Goal: Transaction & Acquisition: Purchase product/service

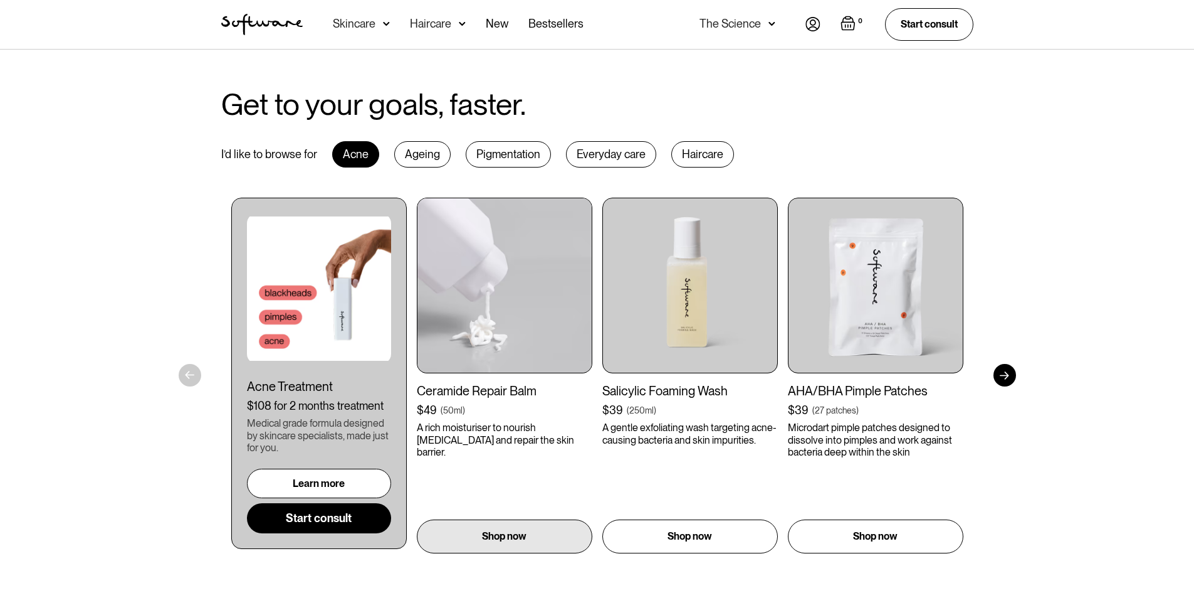
scroll to position [752, 0]
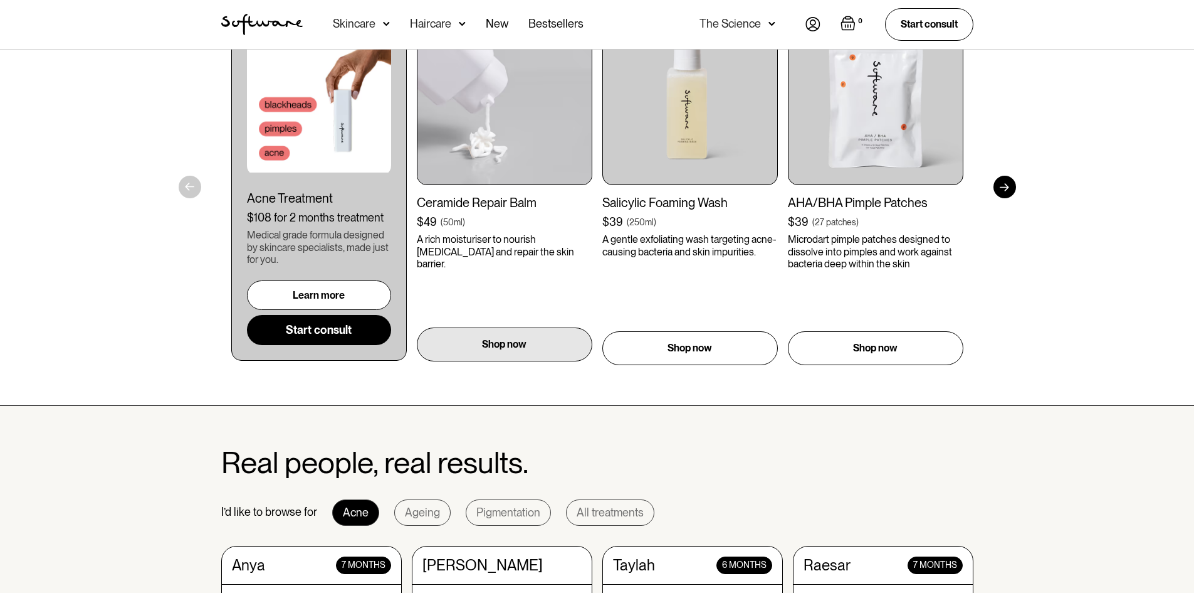
click at [503, 349] on p "Shop now" at bounding box center [504, 344] width 45 height 15
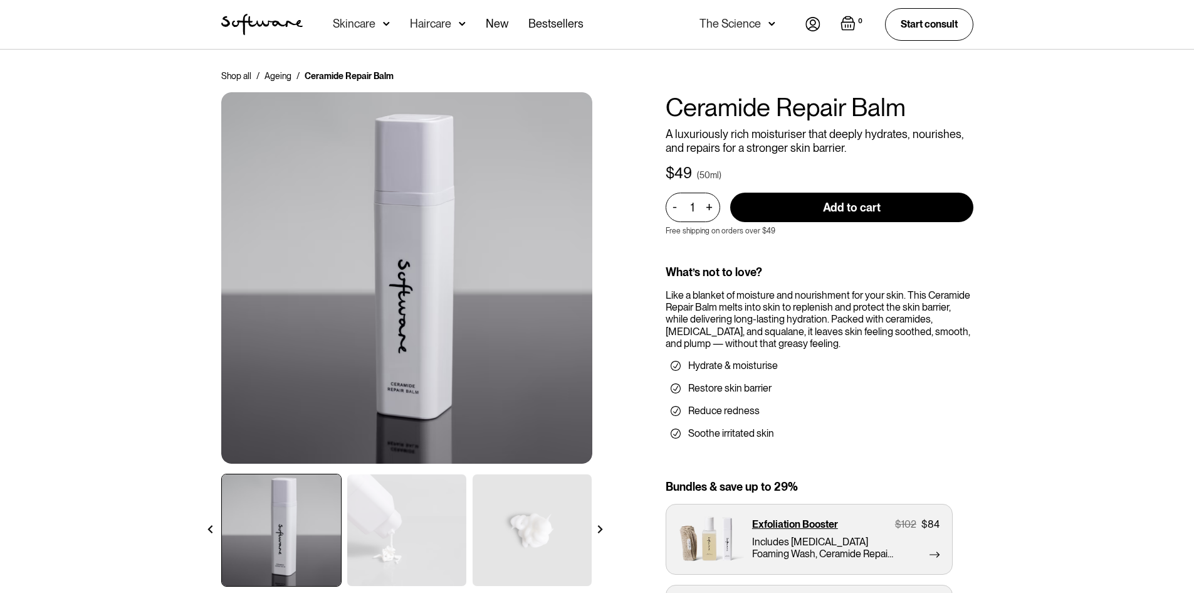
click at [867, 205] on input "Add to cart" at bounding box center [851, 206] width 243 height 29
type input "Add to cart"
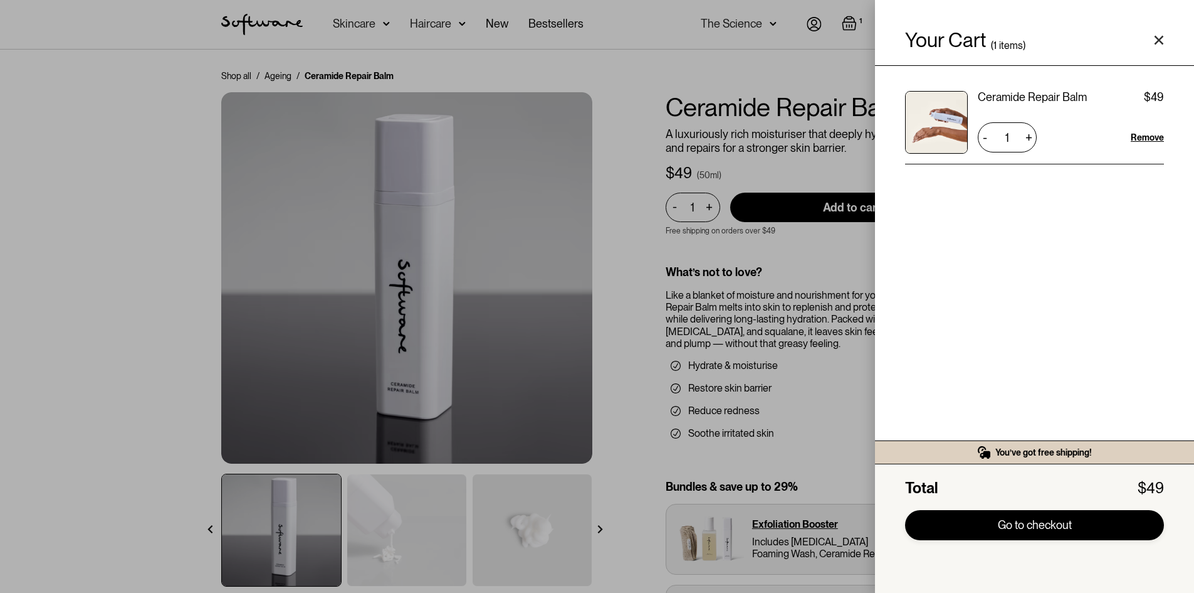
click at [1012, 520] on link "Go to checkout" at bounding box center [1034, 525] width 259 height 30
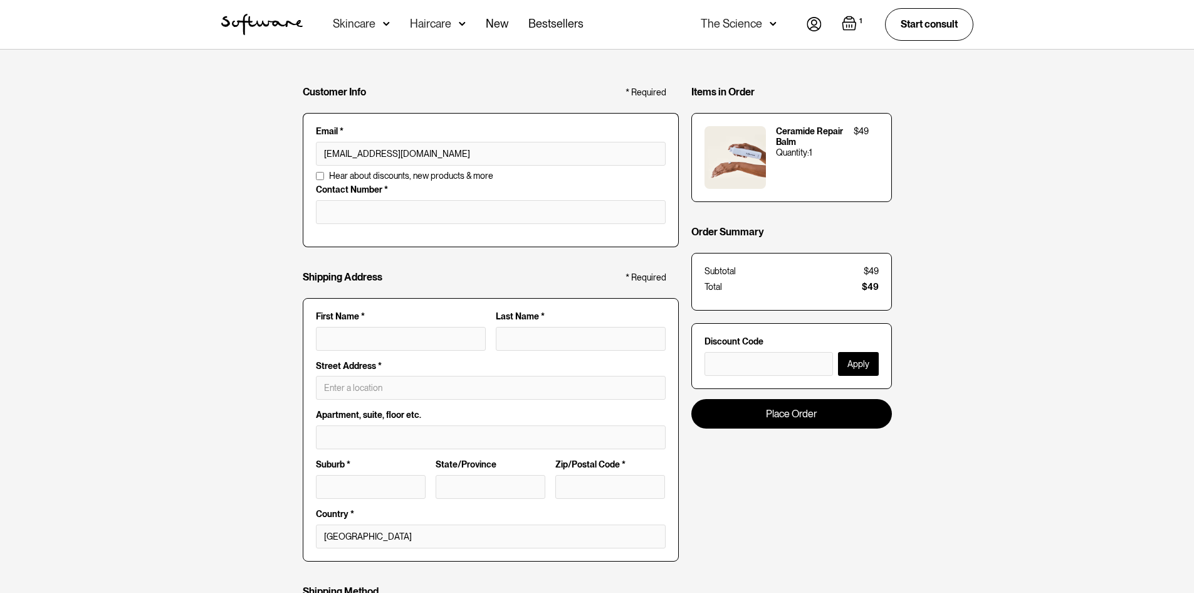
type input "jordanrobertmiller1@gmail.com"
click at [258, 199] on div "Customer Info * Required Email * jordanrobertmiller1@gmail.com Email is invalid…" at bounding box center [597, 483] width 1194 height 866
click at [379, 209] on input "tel" at bounding box center [491, 212] width 350 height 24
type input "0439290766"
click at [388, 335] on input "First Name *" at bounding box center [401, 339] width 170 height 24
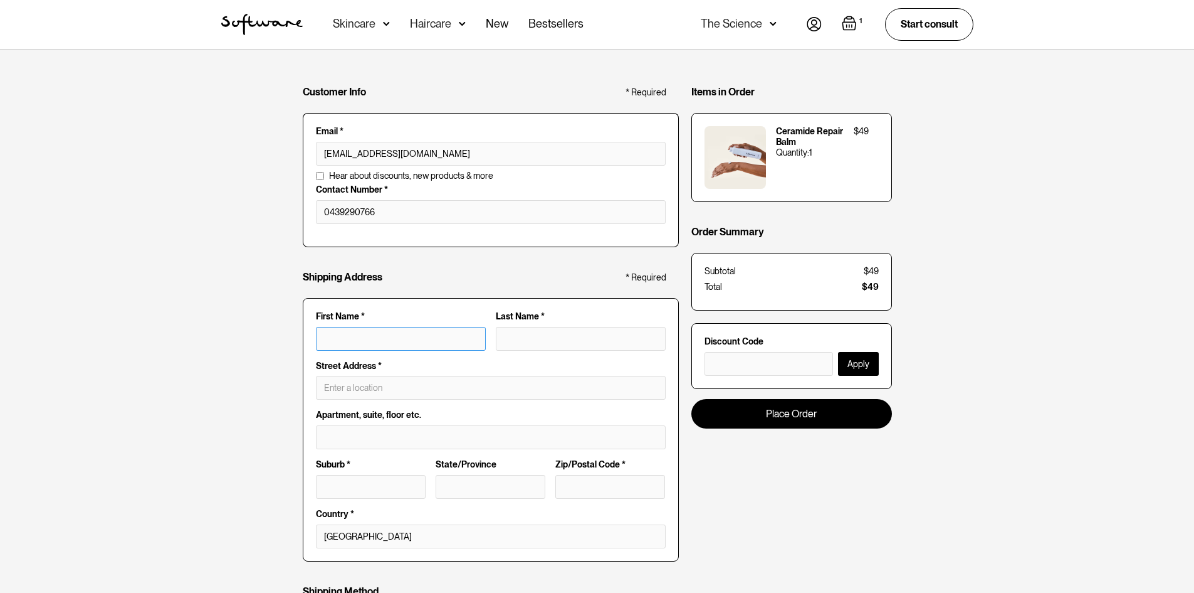
type input "j"
type input "jo"
type input "jor"
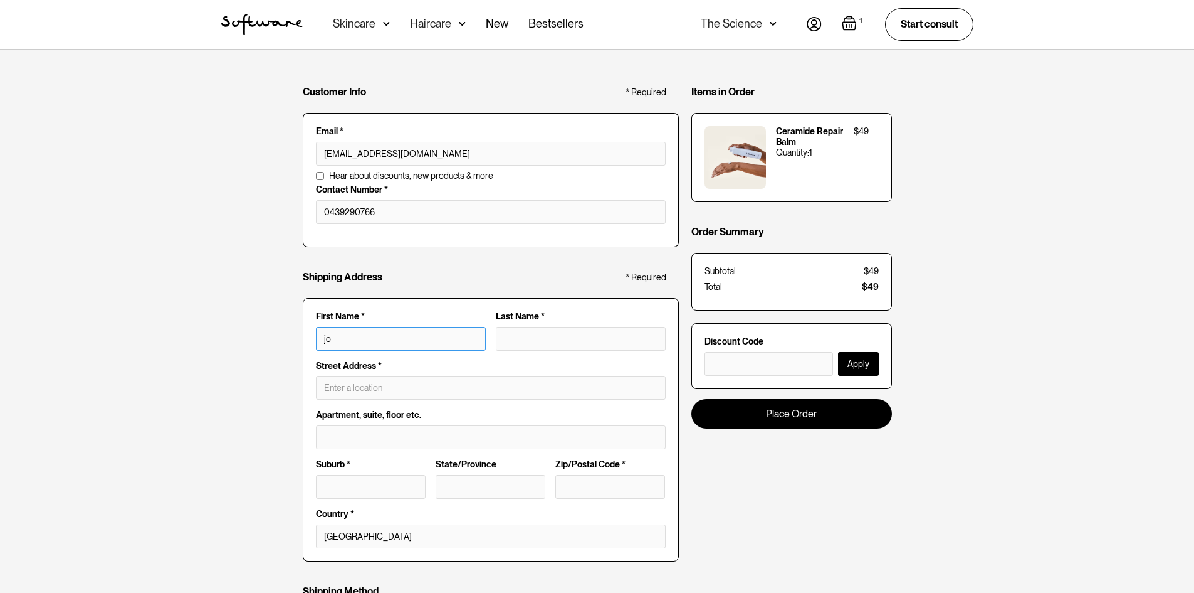
type input "jor"
type input "jord"
type input "jorda"
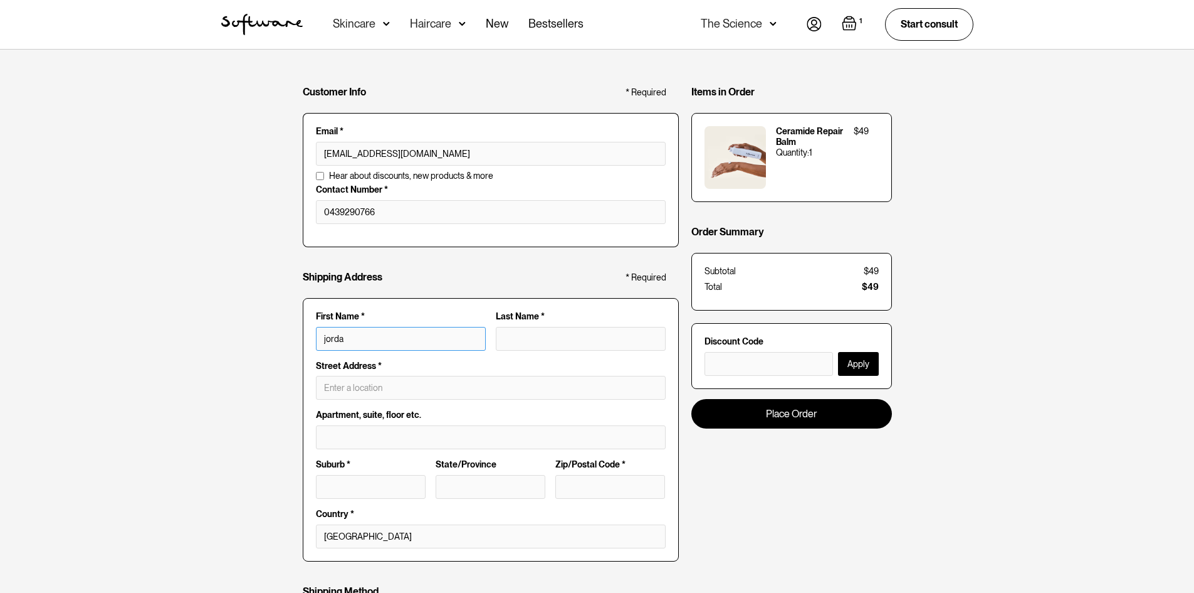
type input "jordan"
click at [544, 332] on input "Last Name *" at bounding box center [581, 339] width 170 height 24
type input "m"
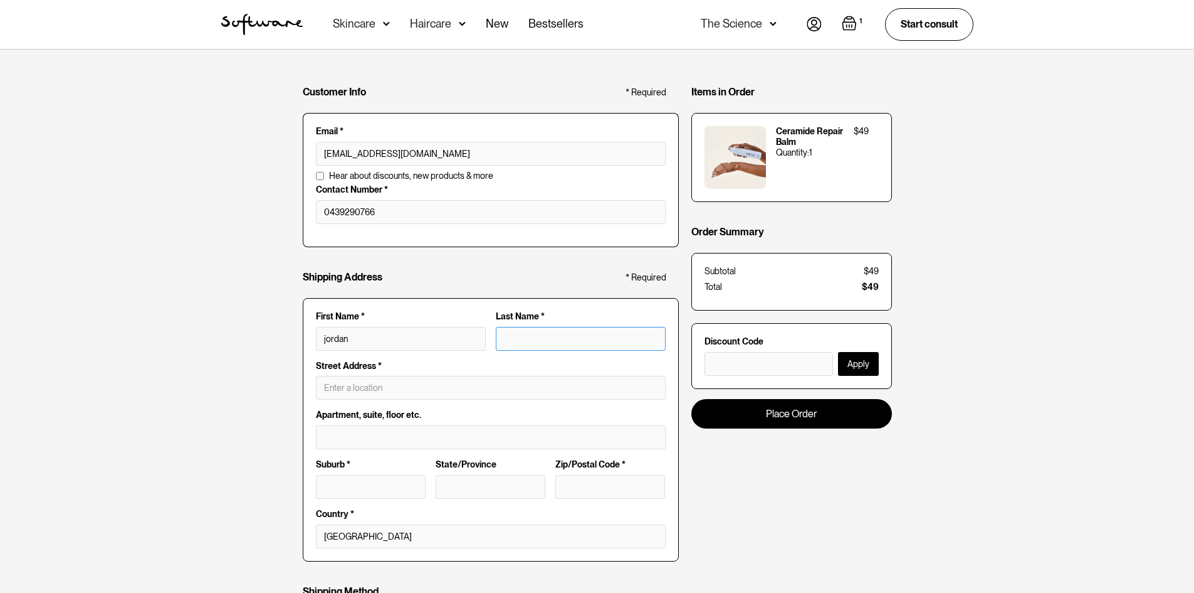
type input "jordan m"
type input "mi"
type input "jordan mi"
type input "mil"
type input "jordan mil"
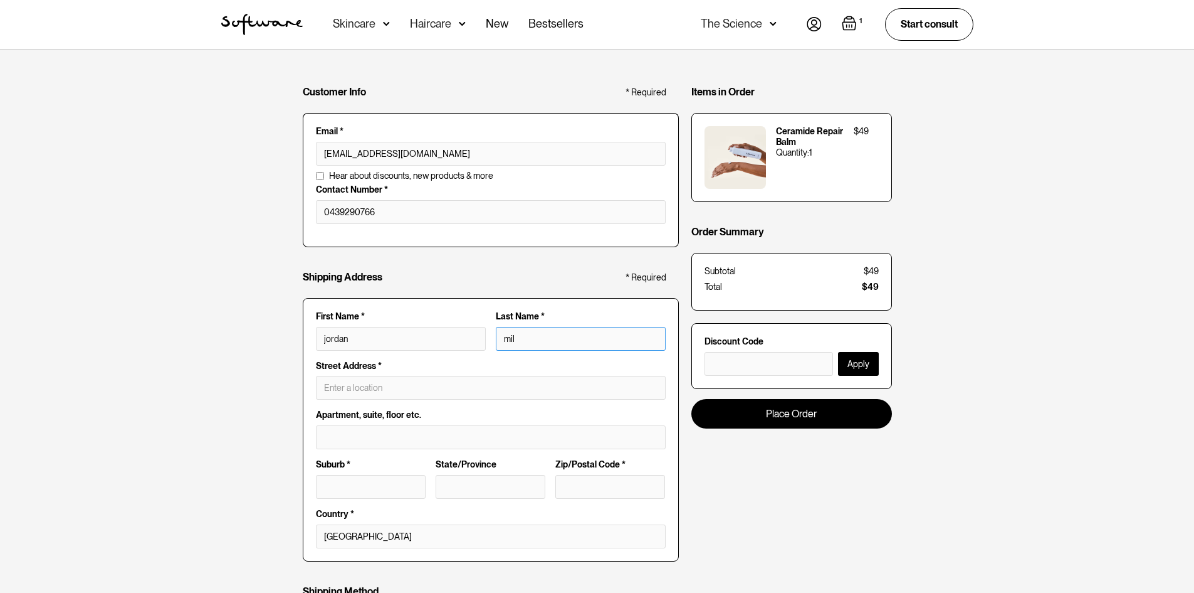
type input "mill"
type input "jordan mill"
type input "mille"
type input "jordan mille"
type input "miller"
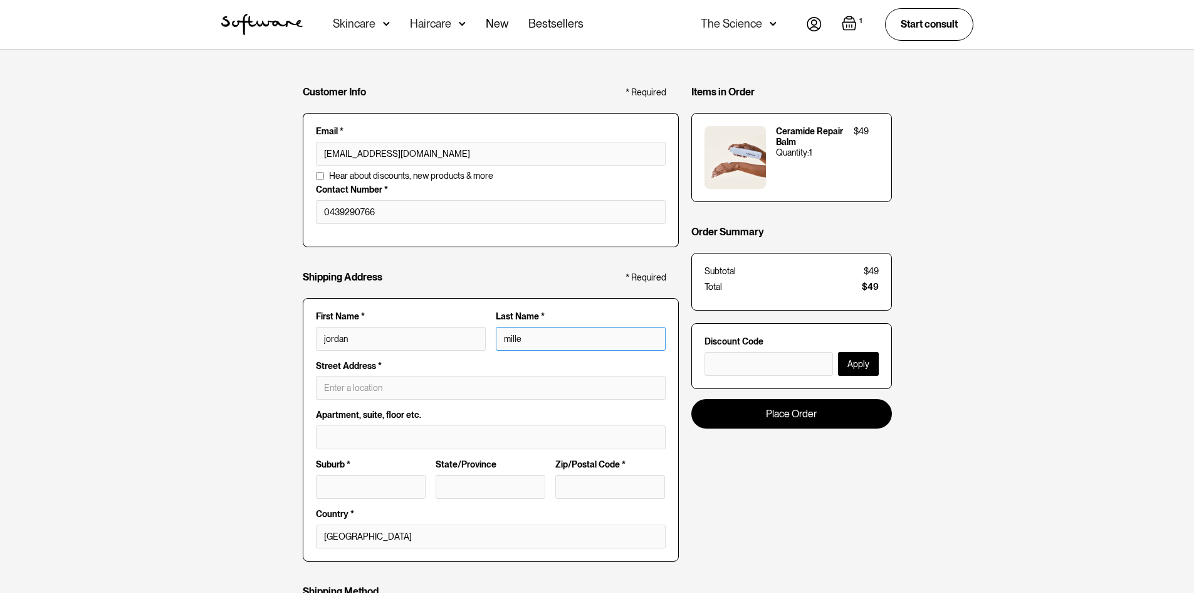
type input "jordan miller"
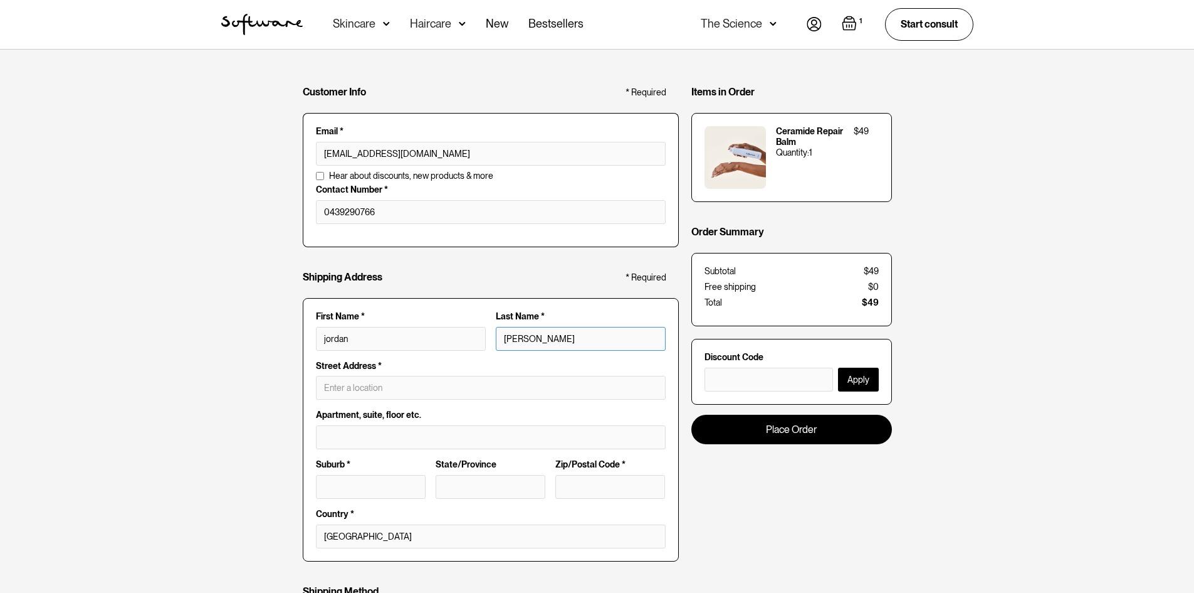
type input "miller"
click at [361, 385] on input "text" at bounding box center [491, 388] width 350 height 24
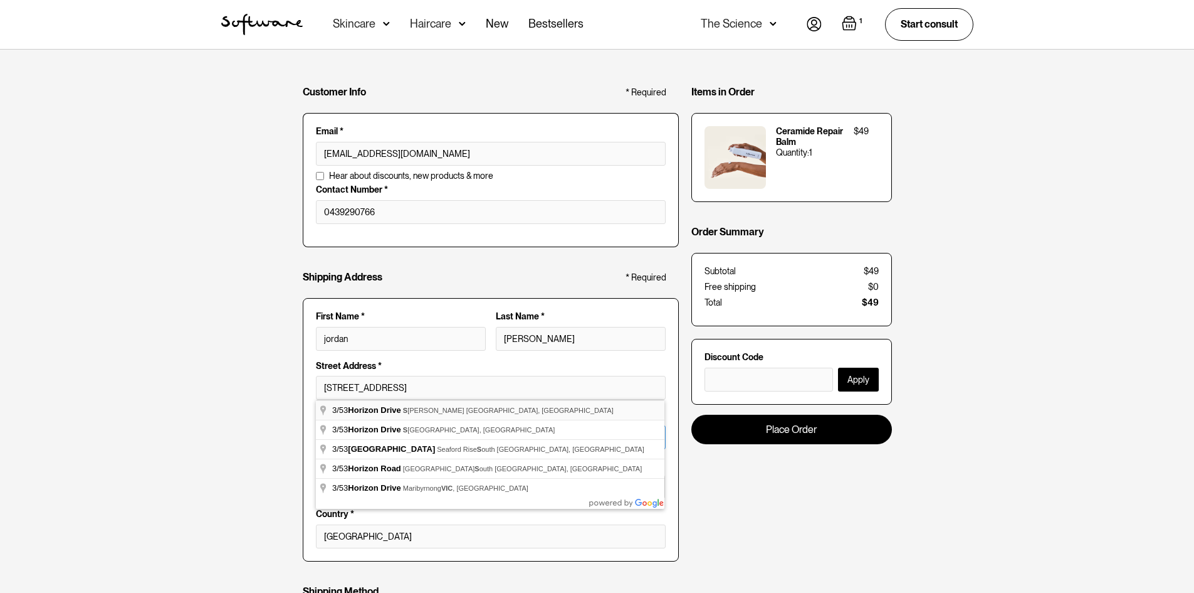
type input "53 Horizon Dr"
type input "3"
type input "Sorell"
type input "TAS"
type input "7172"
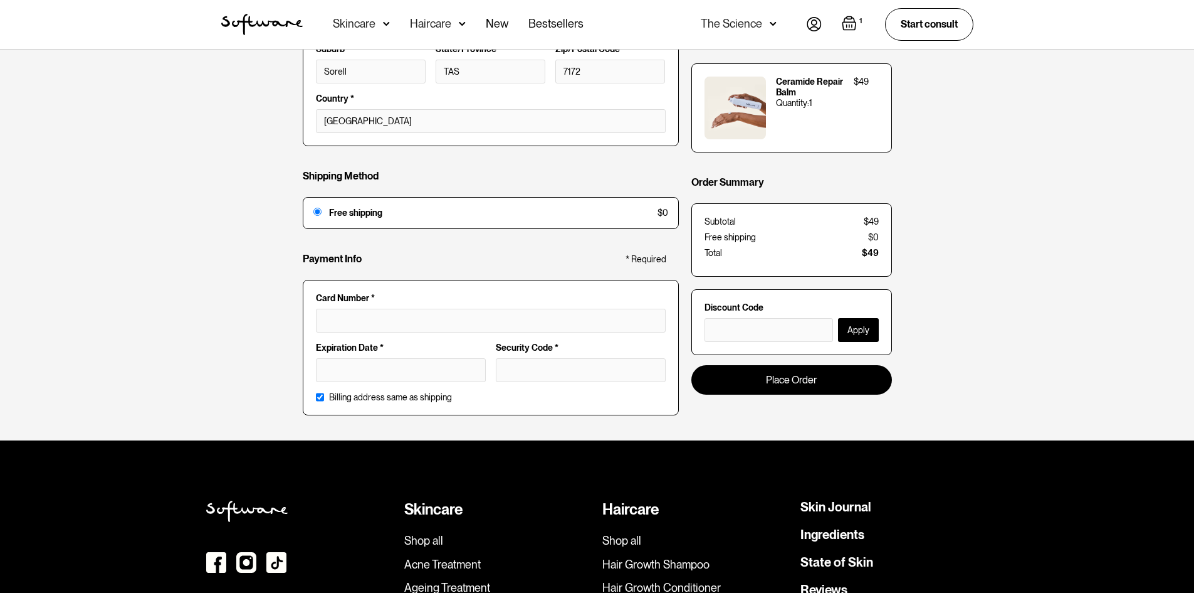
scroll to position [439, 0]
